Goal: Task Accomplishment & Management: Complete application form

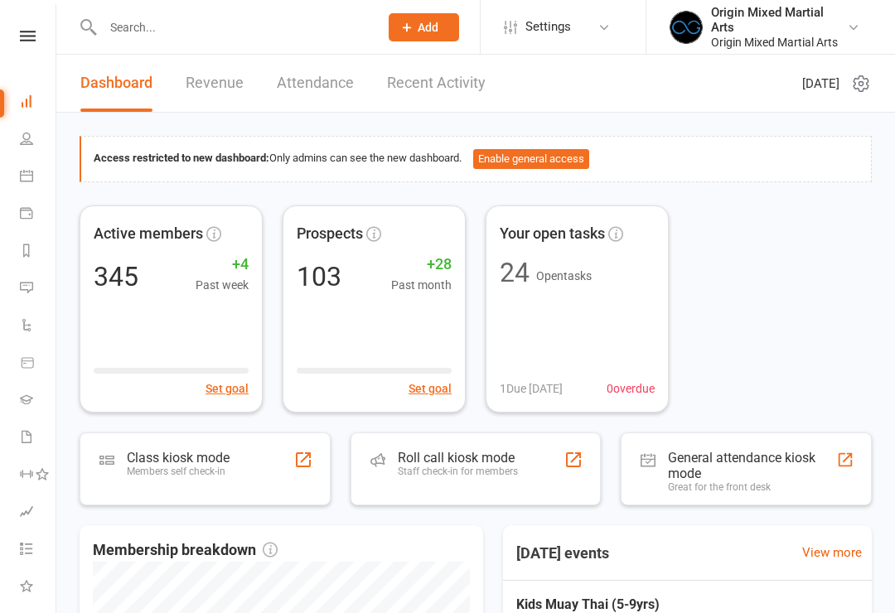
click at [224, 27] on input "text" at bounding box center [232, 27] width 269 height 23
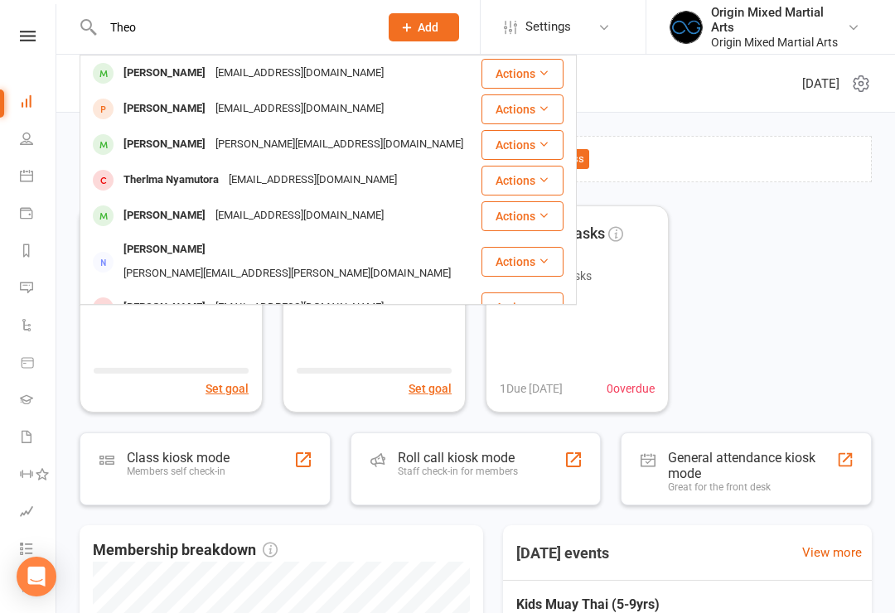
type input "Theo"
click at [226, 109] on div "[EMAIL_ADDRESS][DOMAIN_NAME]" at bounding box center [300, 109] width 178 height 24
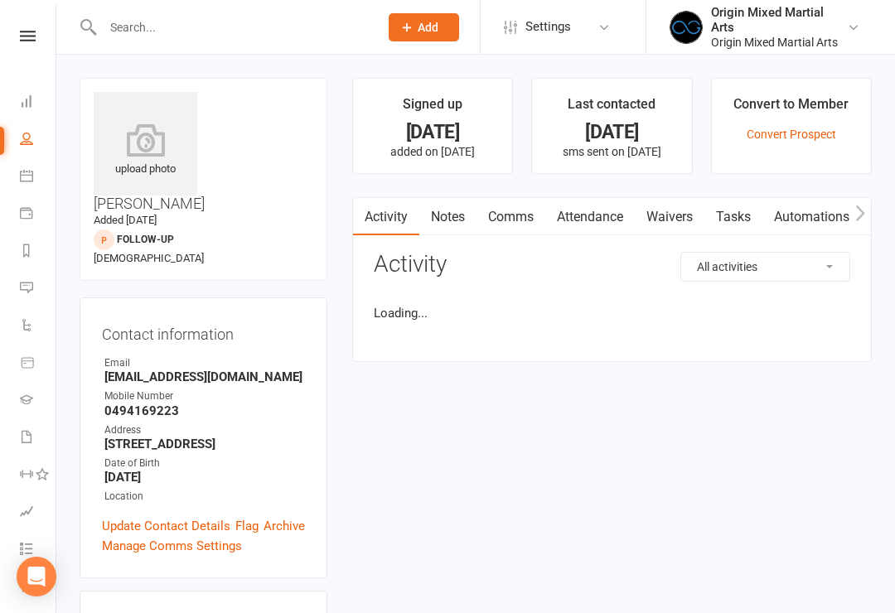
click at [680, 210] on link "Waivers" at bounding box center [670, 217] width 70 height 38
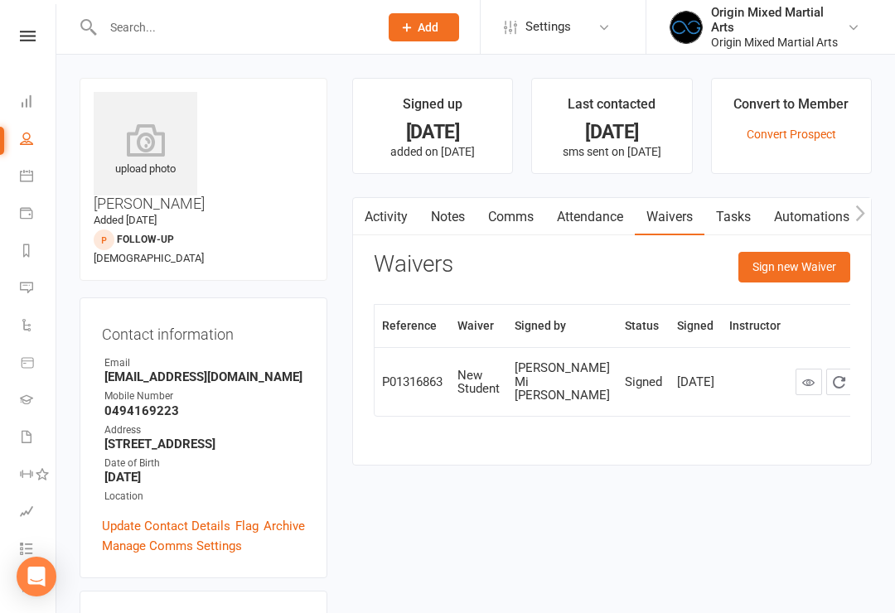
click at [796, 269] on button "Sign new Waiver" at bounding box center [794, 267] width 112 height 30
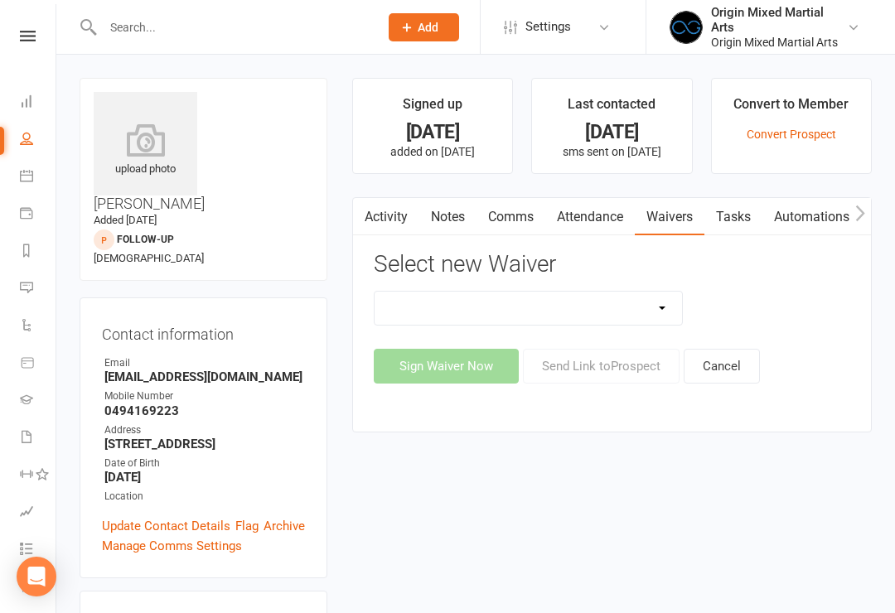
click at [601, 307] on select "Change of Payment Details Membership Casual Membership Casual (Cash/EFTPOS) Mem…" at bounding box center [529, 308] width 308 height 33
select select "8180"
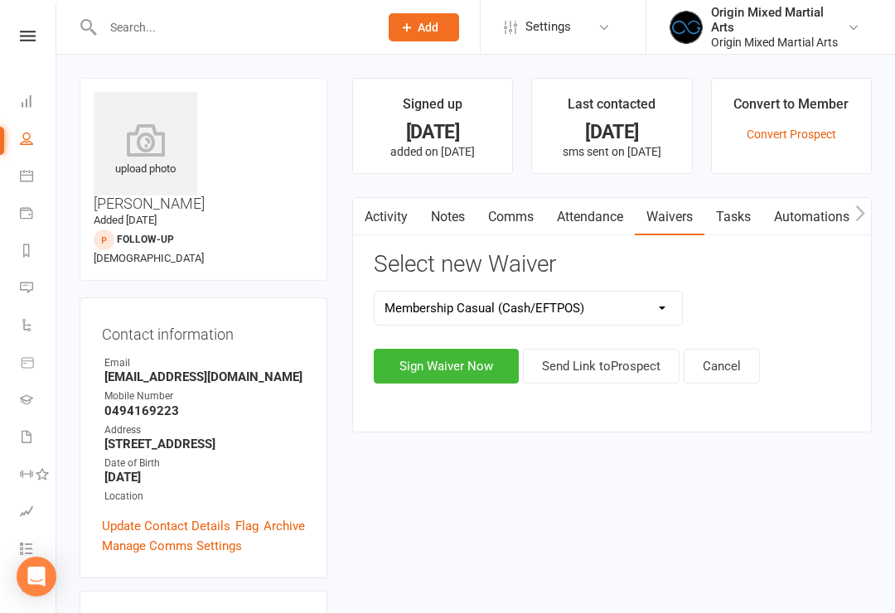
click at [445, 359] on button "Sign Waiver Now" at bounding box center [446, 366] width 145 height 35
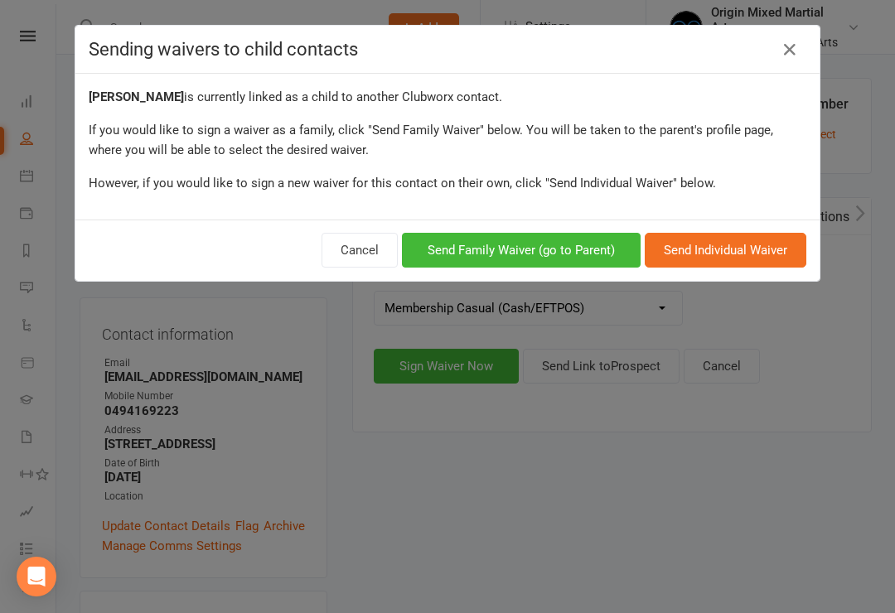
click at [569, 253] on button "Send Family Waiver (go to Parent)" at bounding box center [521, 250] width 239 height 35
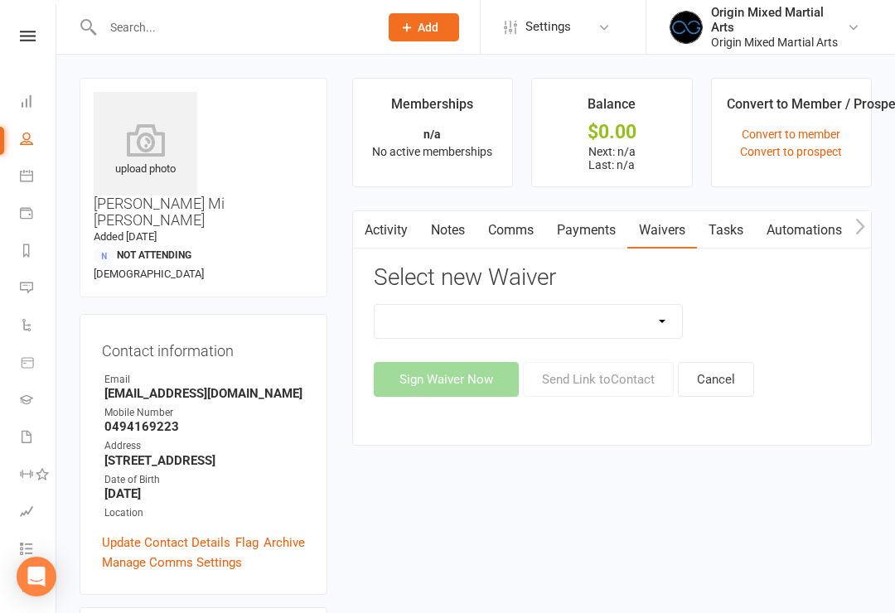
click at [604, 324] on select "Change of Payment Details Membership Casual Membership Casual (Cash/EFTPOS) Mem…" at bounding box center [529, 321] width 308 height 33
select select "8180"
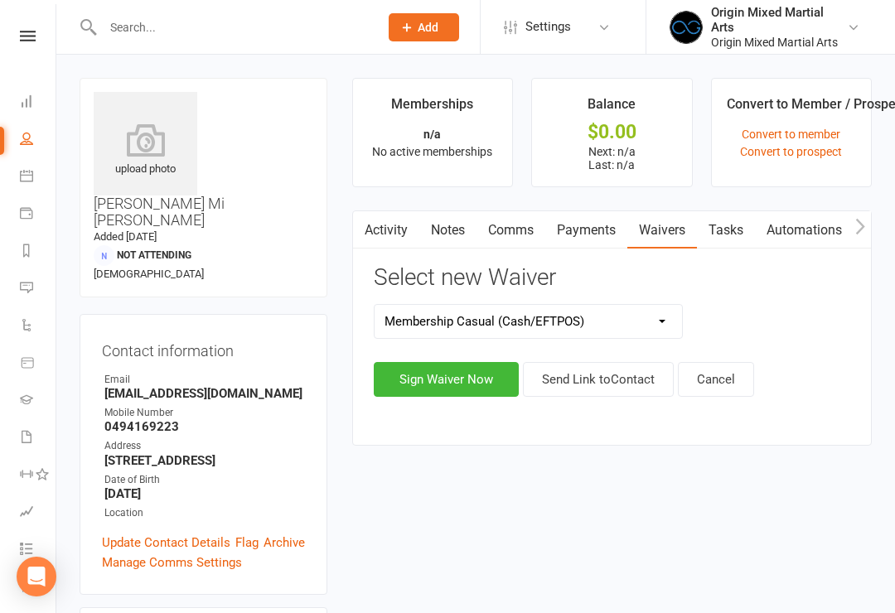
click at [458, 372] on button "Sign Waiver Now" at bounding box center [446, 379] width 145 height 35
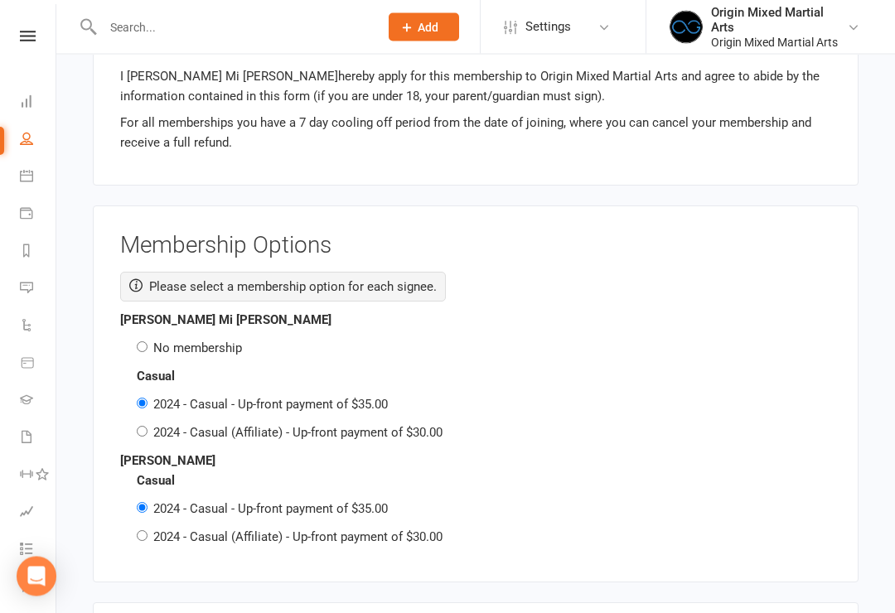
scroll to position [1823, 0]
click at [143, 341] on input "No membership" at bounding box center [142, 346] width 11 height 11
radio input "true"
radio input "false"
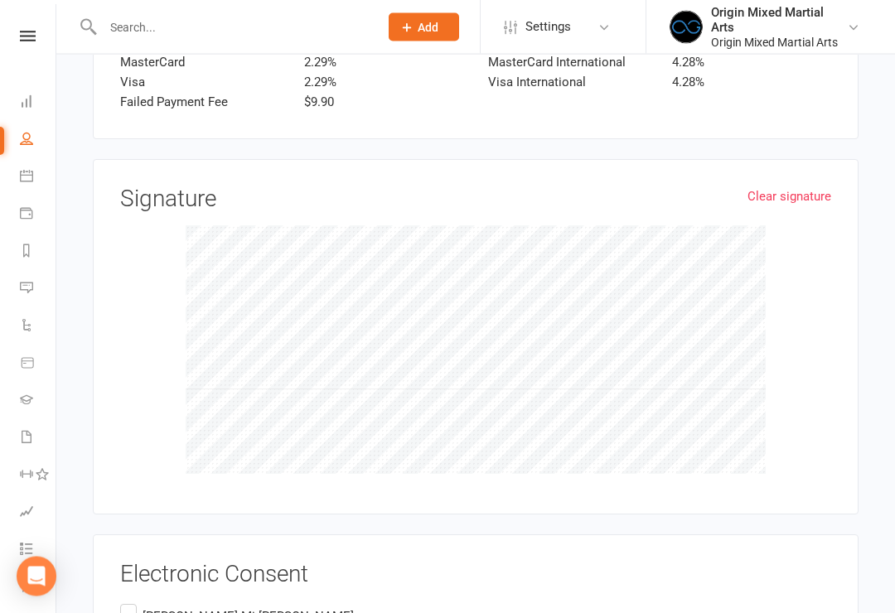
scroll to position [2810, 0]
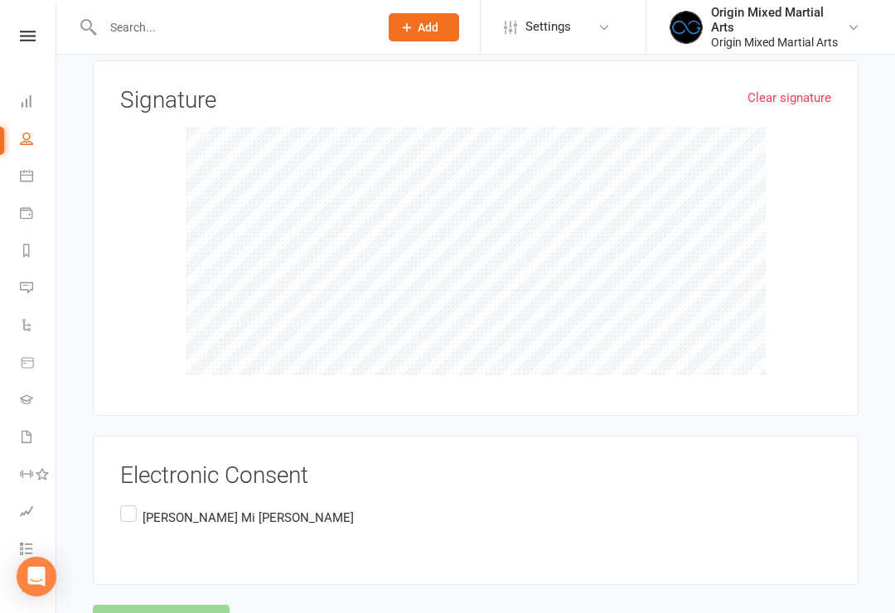
click at [126, 502] on label "[PERSON_NAME] Mi [PERSON_NAME]" at bounding box center [237, 518] width 234 height 32
click at [126, 502] on input "[PERSON_NAME] Mi [PERSON_NAME]" at bounding box center [125, 502] width 11 height 0
click at [159, 605] on button "Agree & Submit" at bounding box center [161, 622] width 137 height 35
